Goal: Task Accomplishment & Management: Complete application form

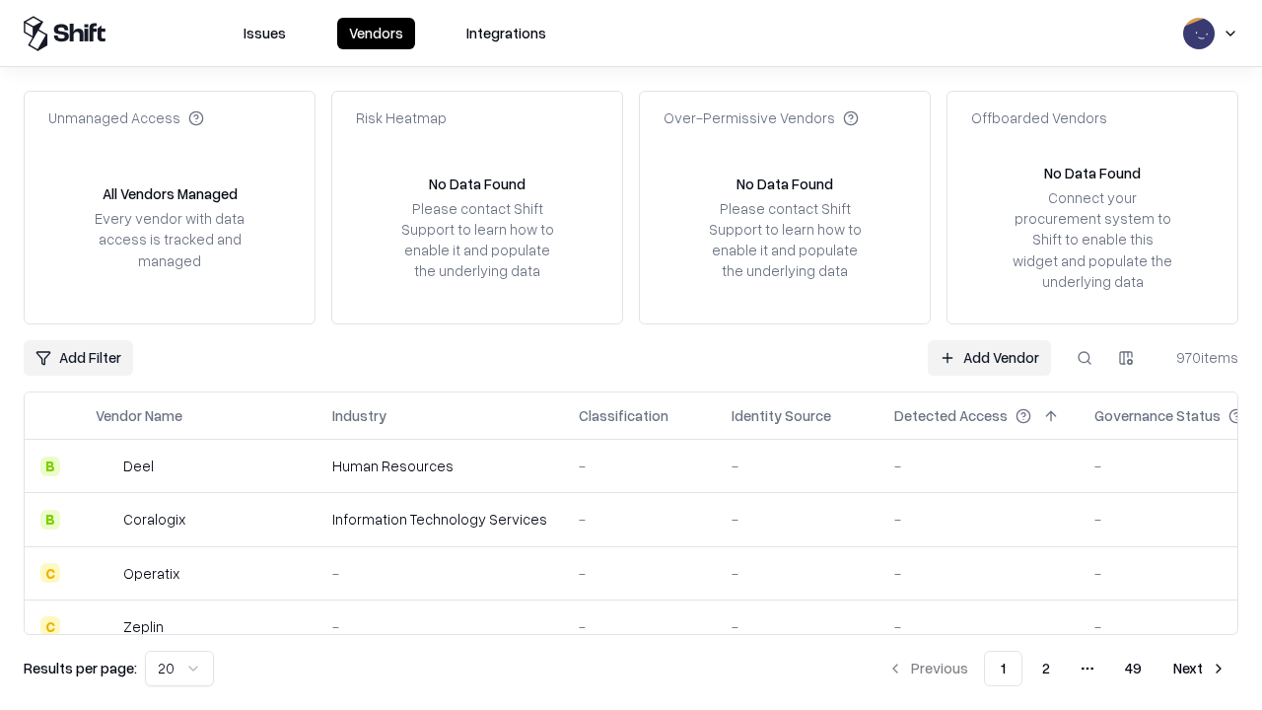
click at [989, 357] on link "Add Vendor" at bounding box center [989, 357] width 123 height 35
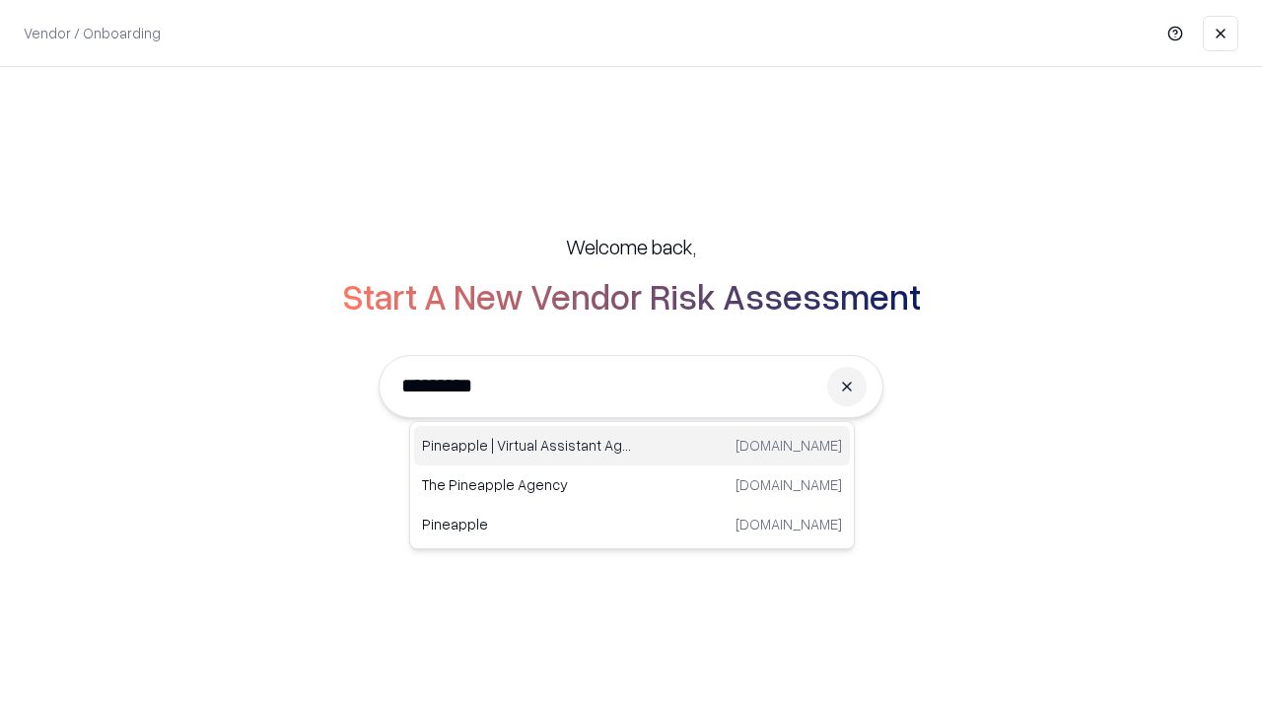
click at [632, 446] on div "Pineapple | Virtual Assistant Agency [DOMAIN_NAME]" at bounding box center [632, 445] width 436 height 39
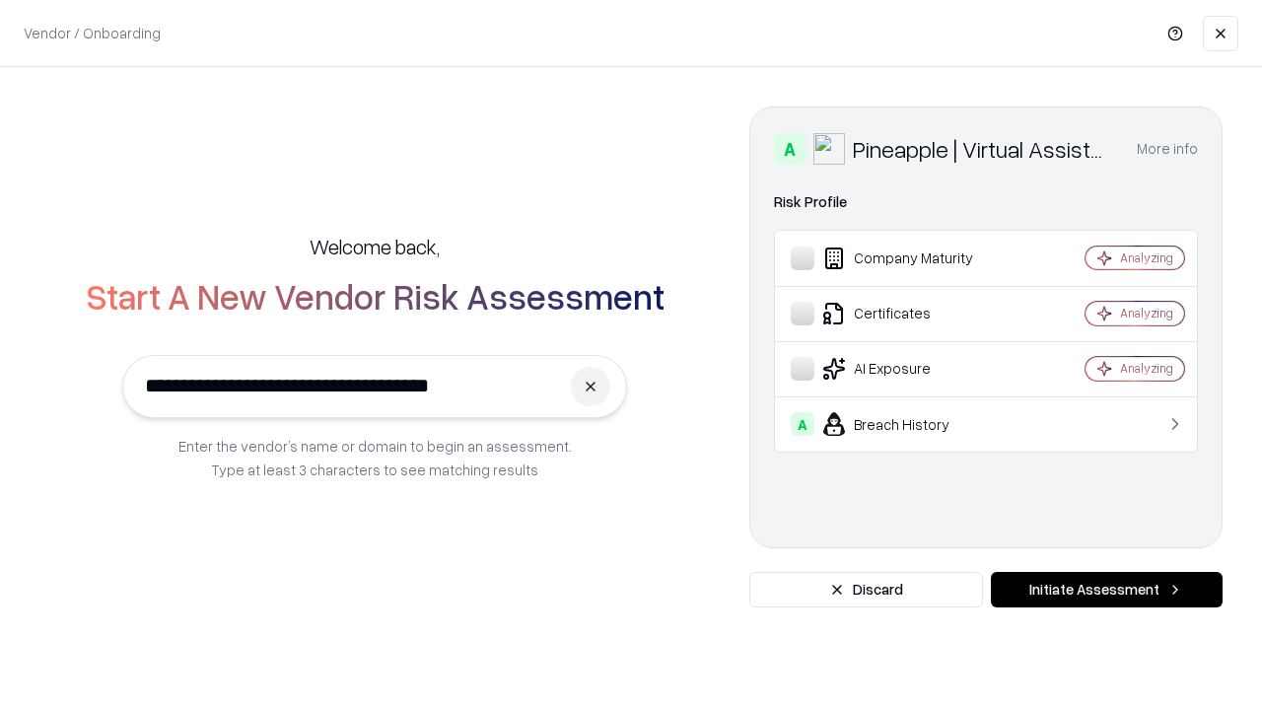
type input "**********"
click at [1106, 590] on button "Initiate Assessment" at bounding box center [1107, 589] width 232 height 35
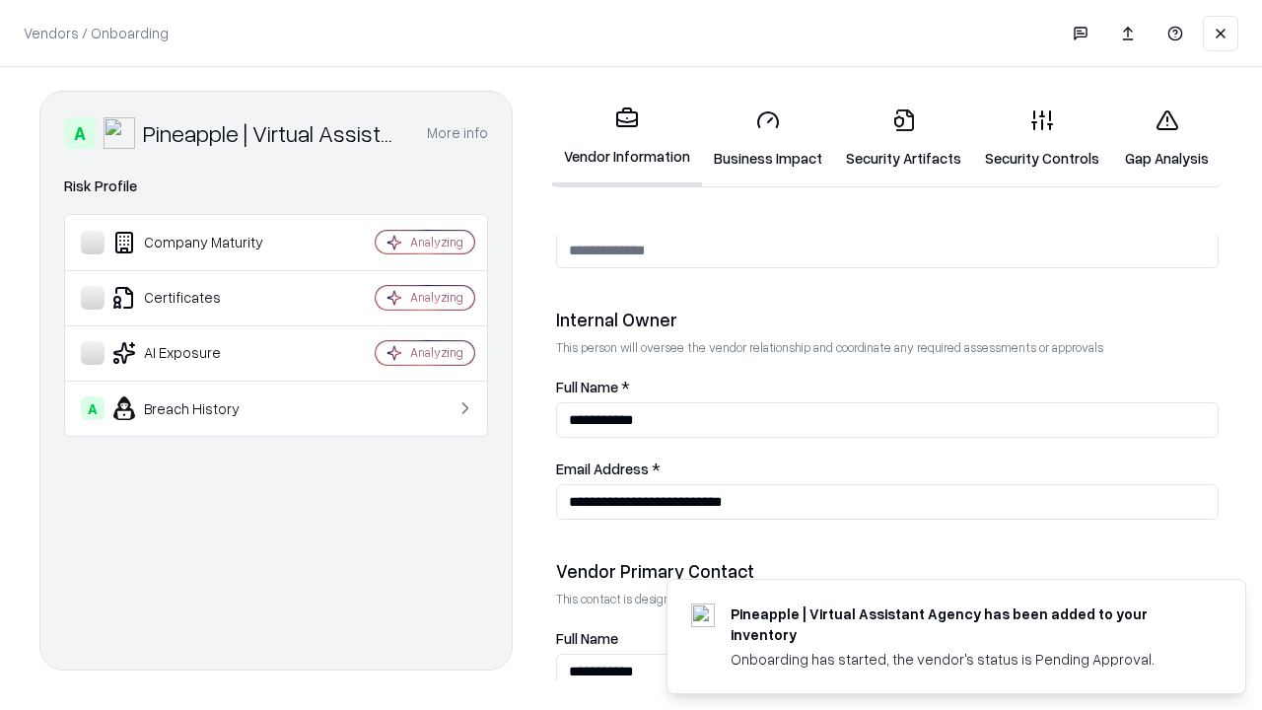
scroll to position [1022, 0]
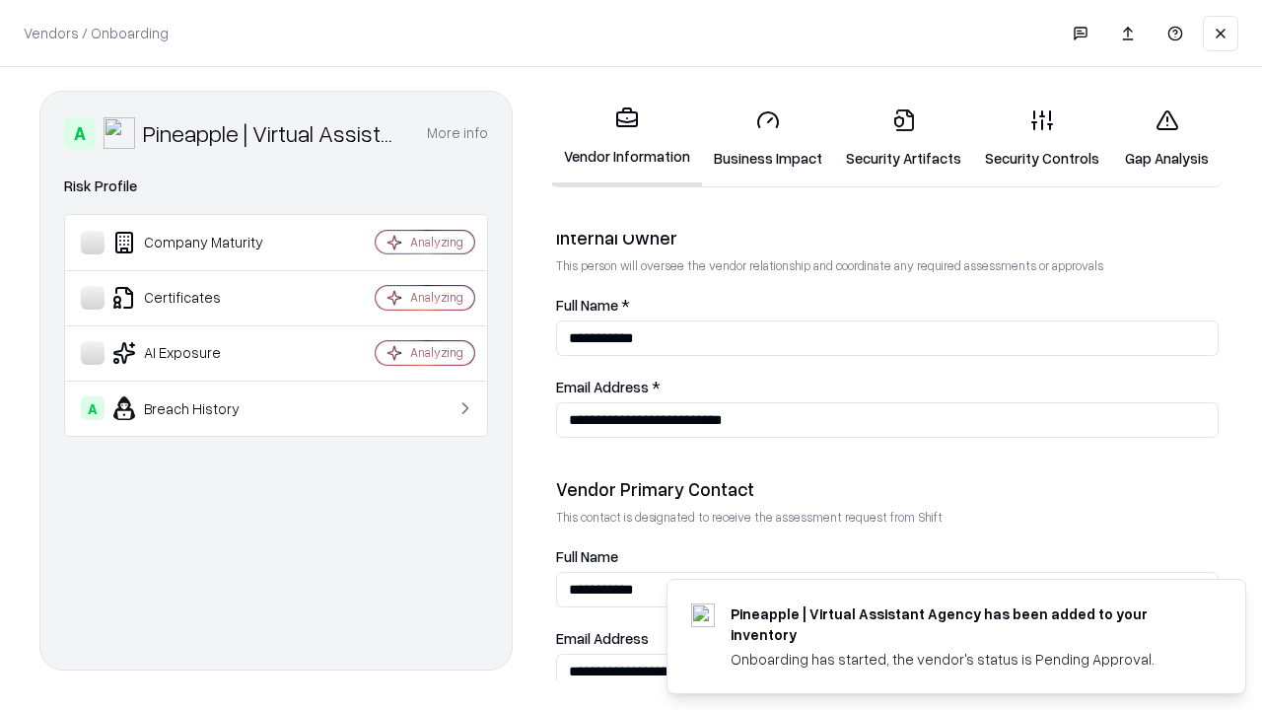
click at [768, 138] on link "Business Impact" at bounding box center [768, 139] width 132 height 92
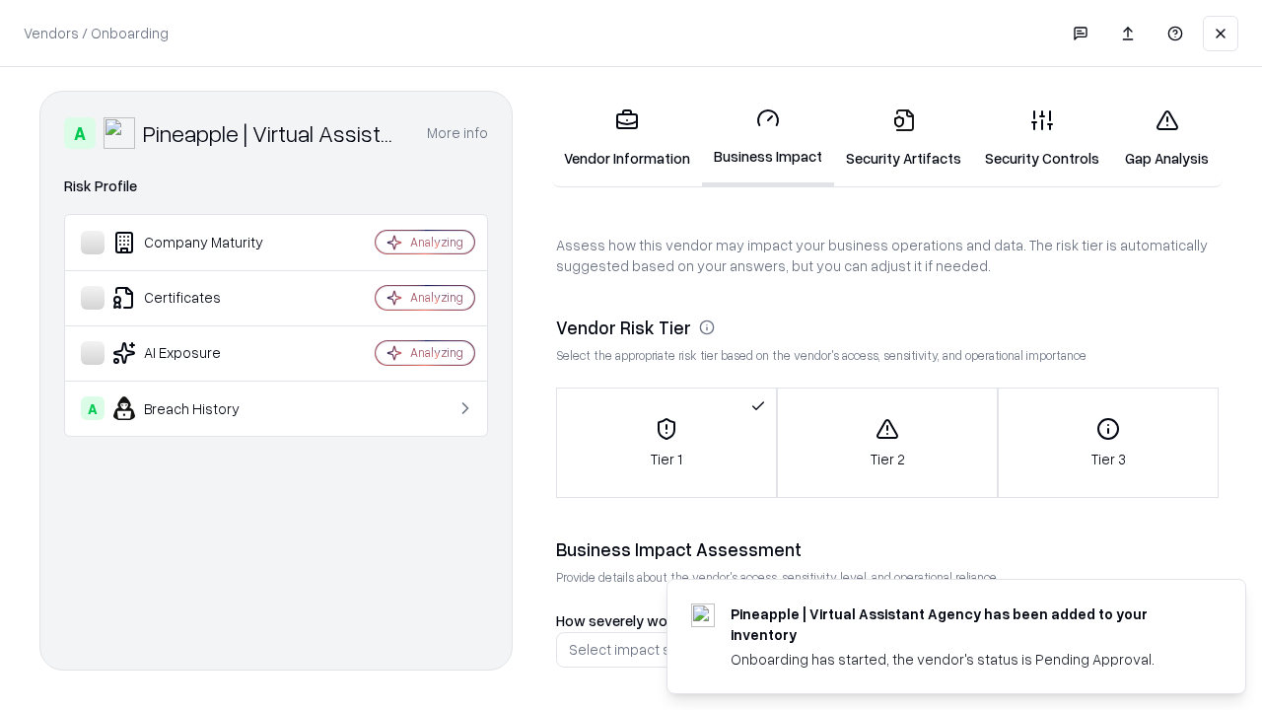
click at [903, 138] on link "Security Artifacts" at bounding box center [903, 139] width 139 height 92
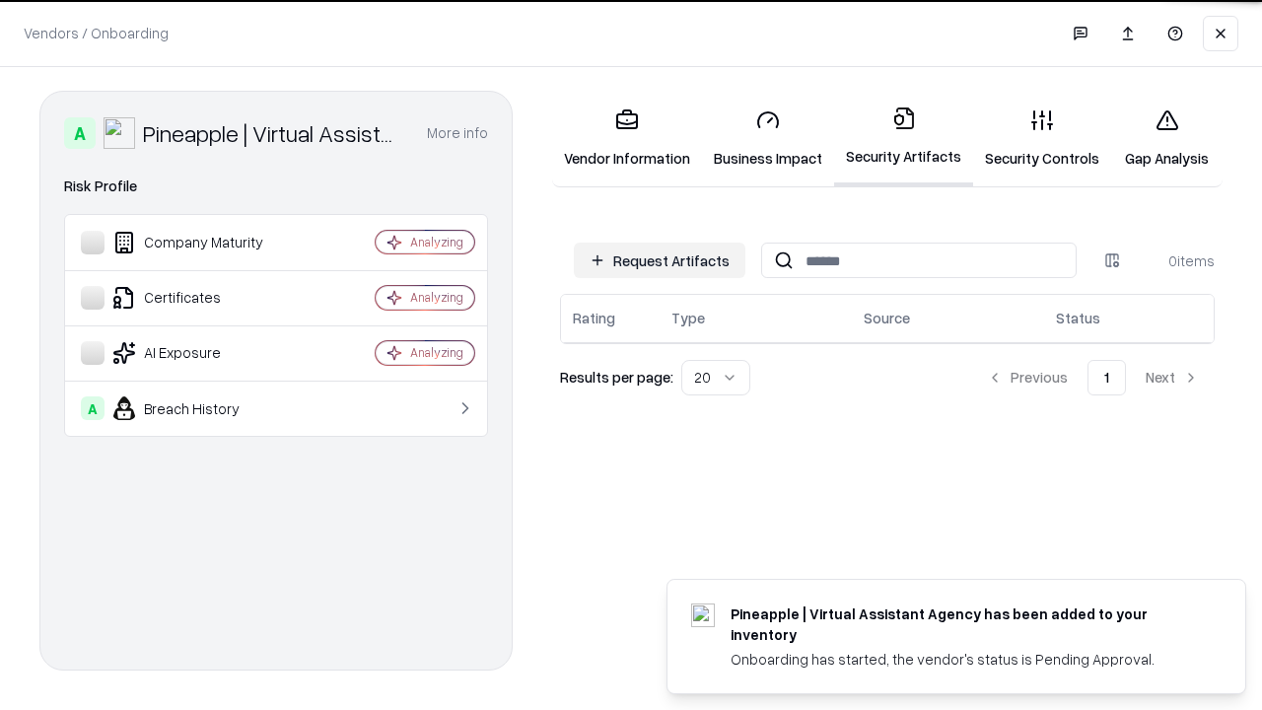
click at [660, 259] on button "Request Artifacts" at bounding box center [660, 260] width 172 height 35
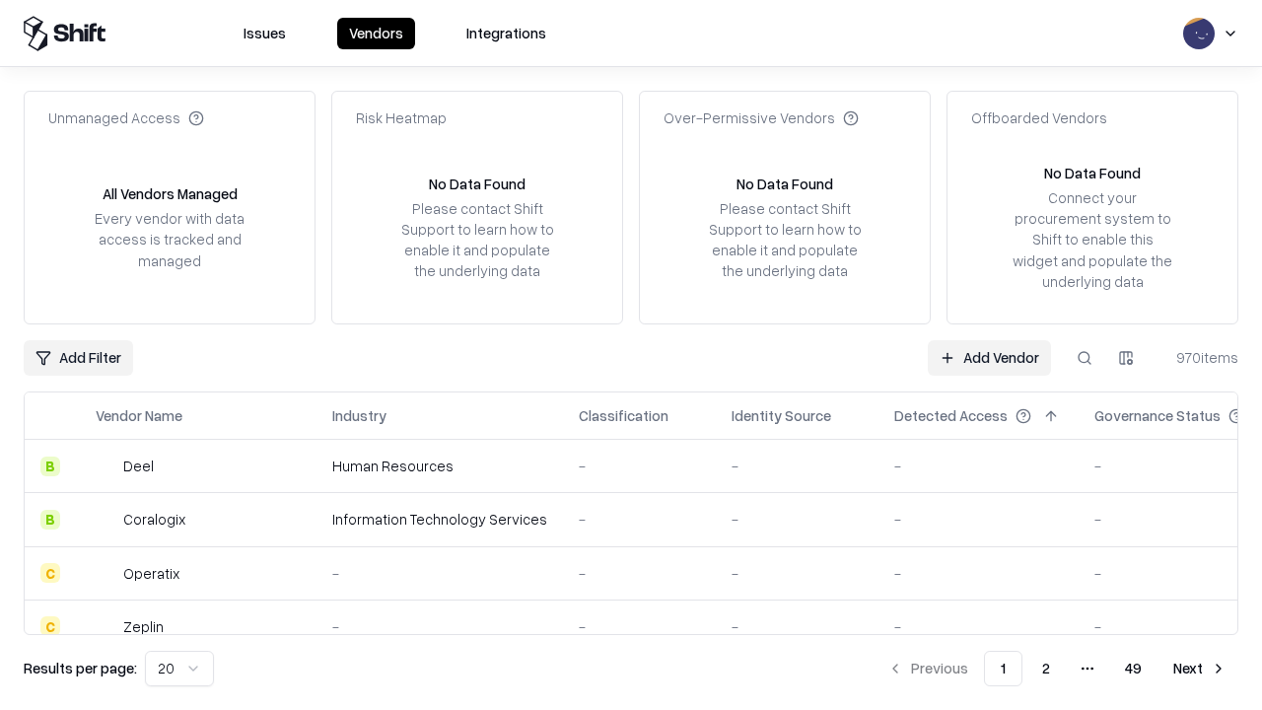
click at [989, 357] on link "Add Vendor" at bounding box center [989, 357] width 123 height 35
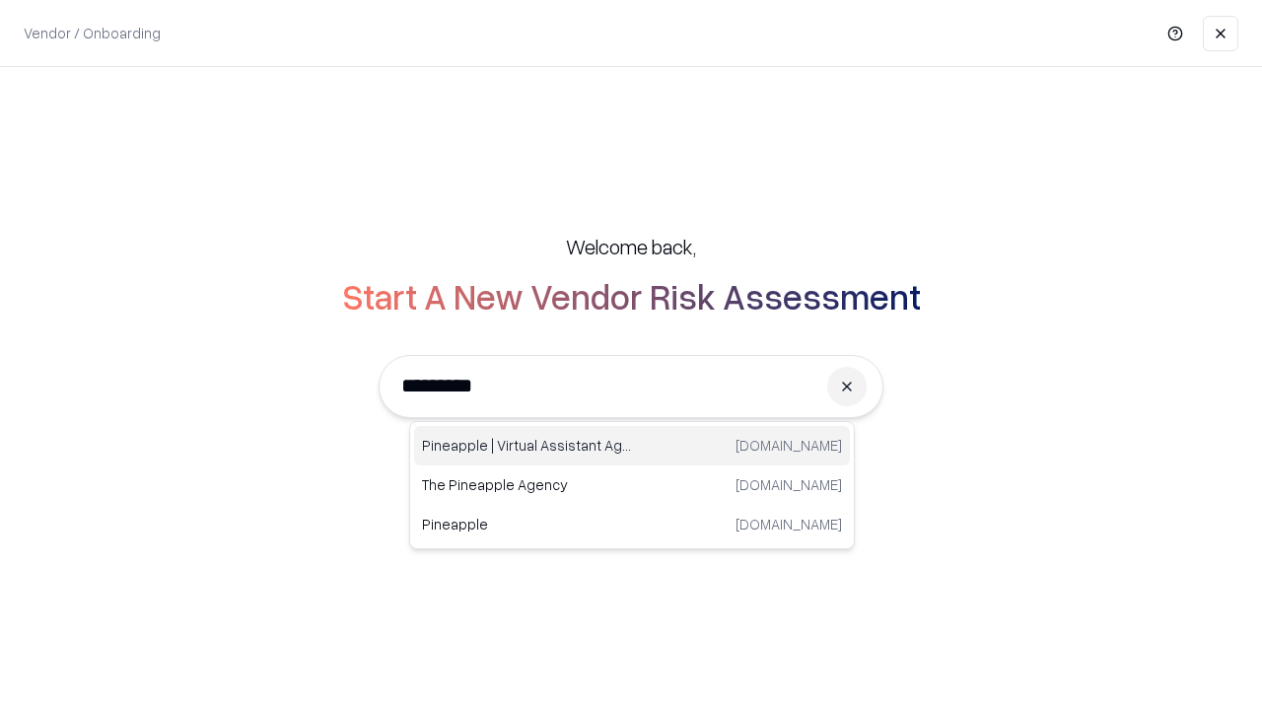
click at [632, 446] on div "Pineapple | Virtual Assistant Agency [DOMAIN_NAME]" at bounding box center [632, 445] width 436 height 39
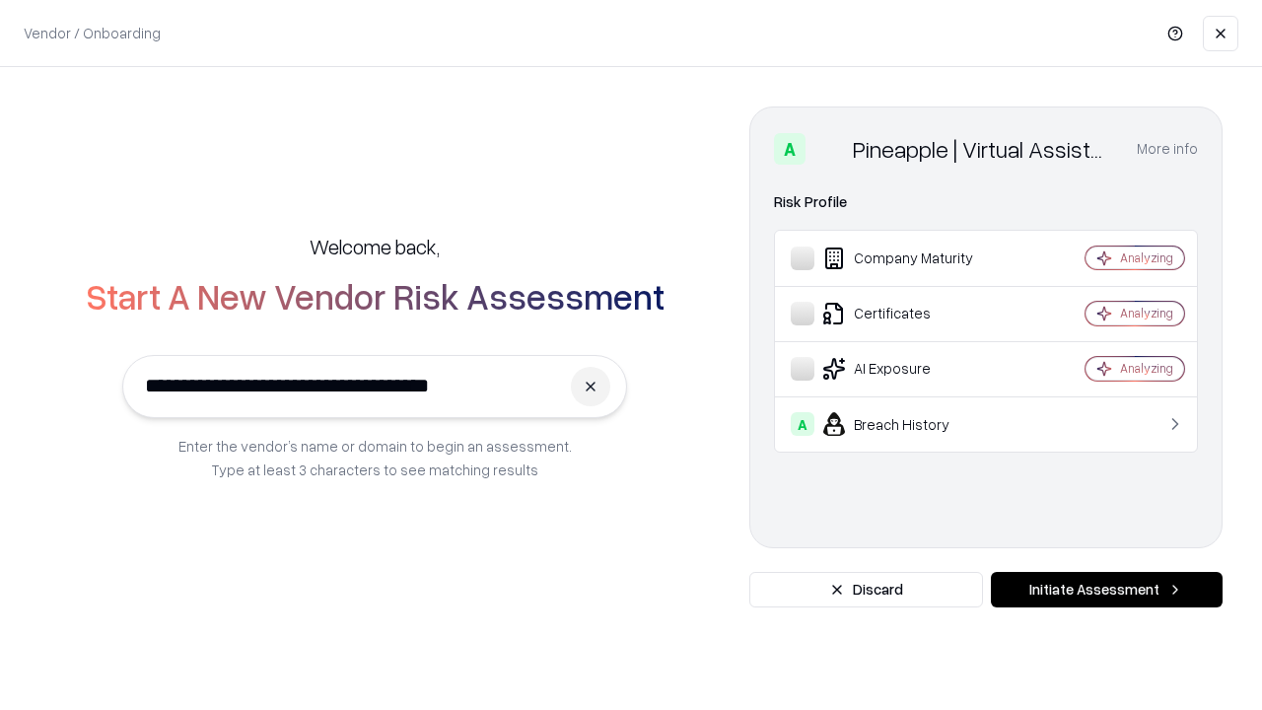
type input "**********"
click at [1106, 590] on button "Initiate Assessment" at bounding box center [1107, 589] width 232 height 35
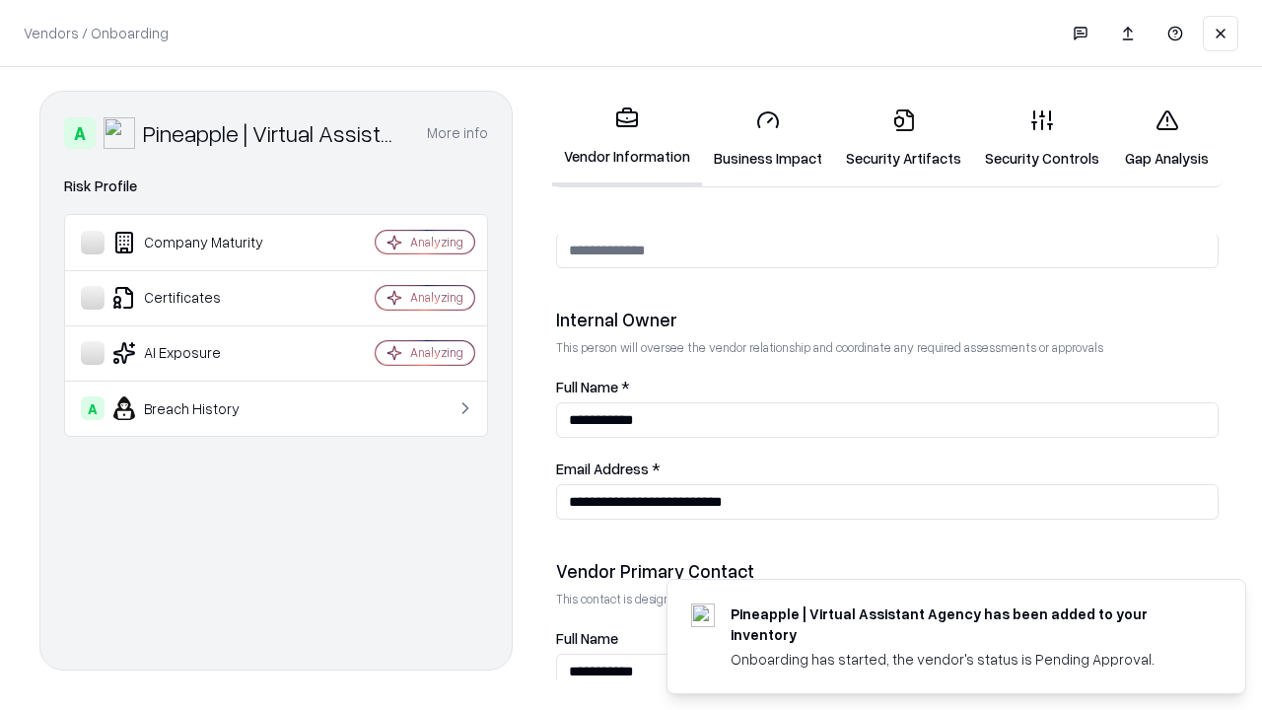
scroll to position [1022, 0]
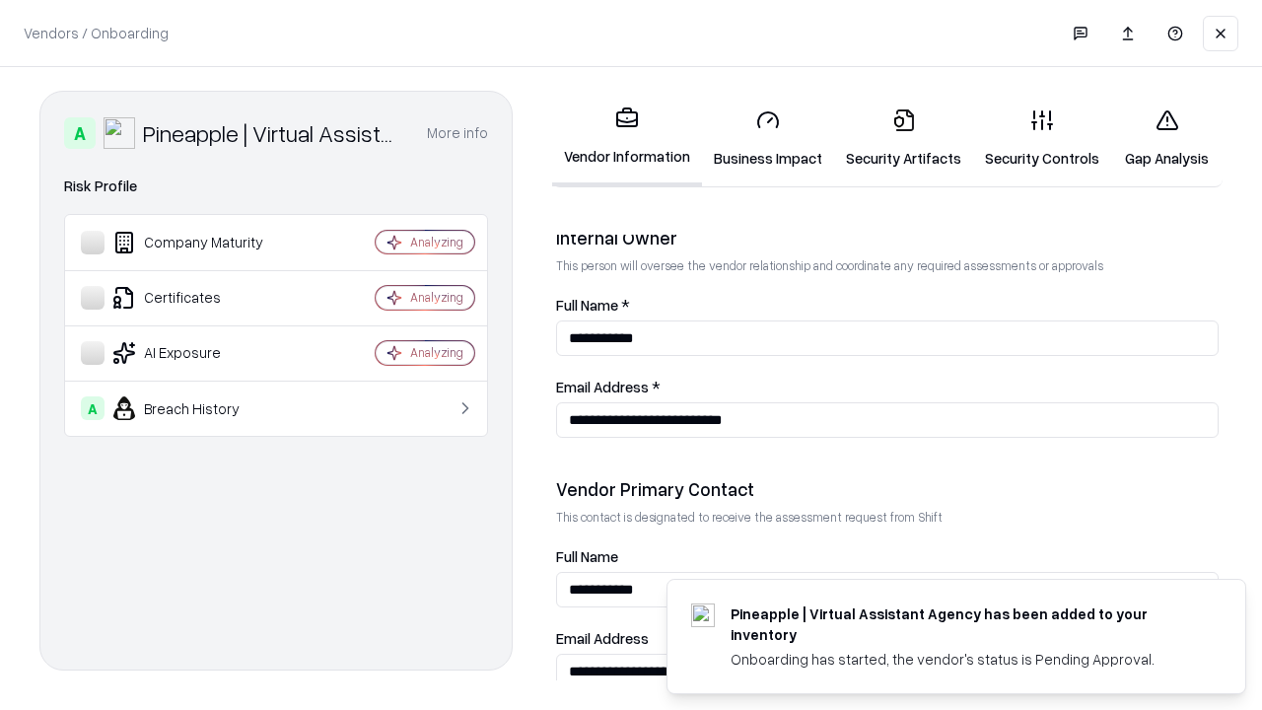
click at [1167, 138] on link "Gap Analysis" at bounding box center [1166, 139] width 111 height 92
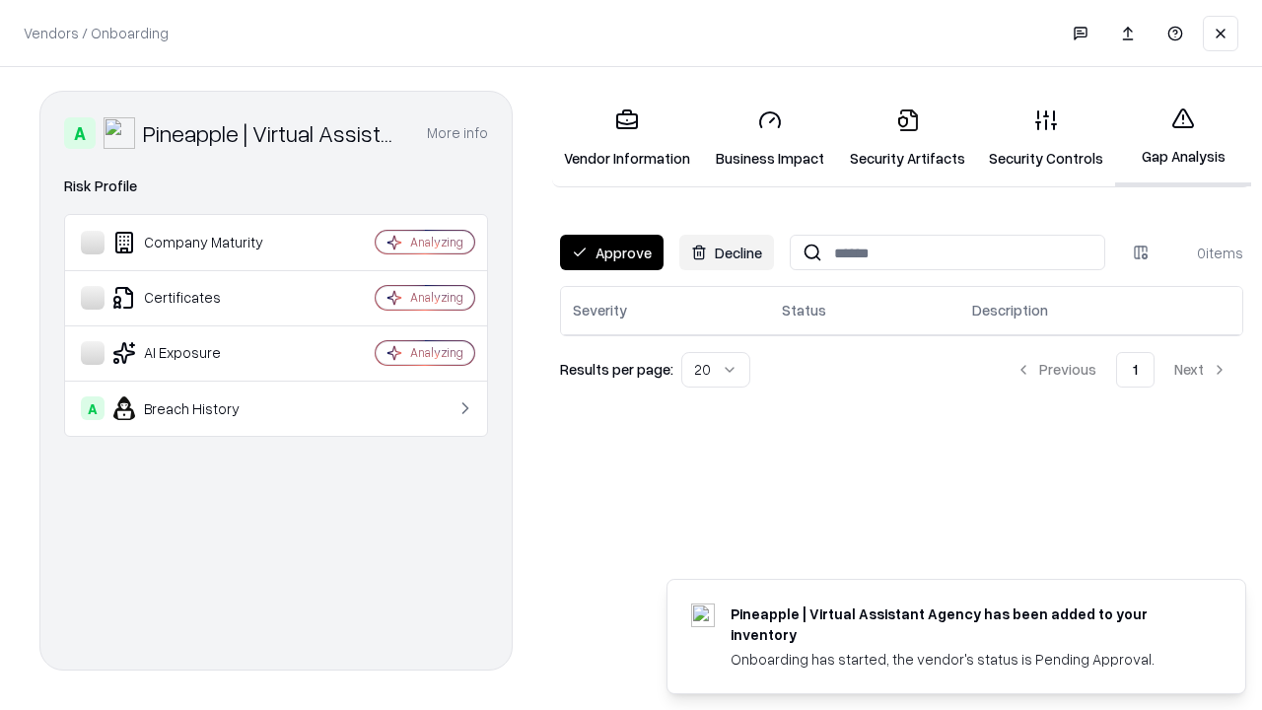
click at [611, 252] on button "Approve" at bounding box center [612, 252] width 104 height 35
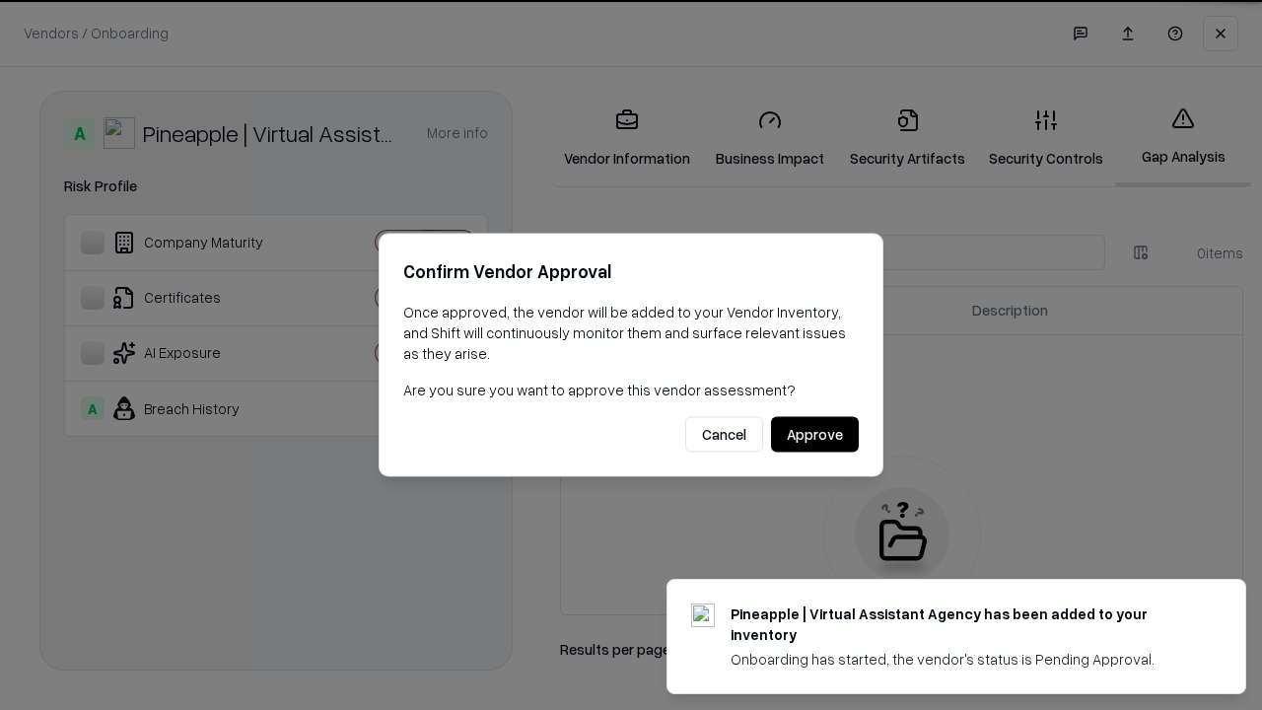
click at [814, 434] on button "Approve" at bounding box center [815, 434] width 88 height 35
